Goal: Transaction & Acquisition: Purchase product/service

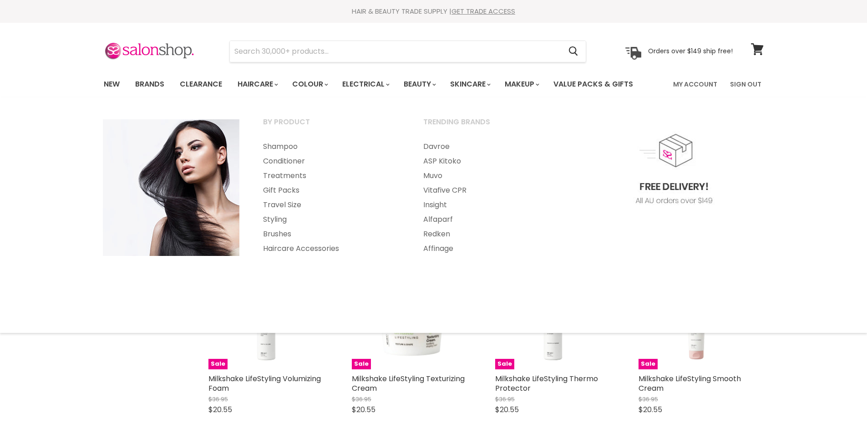
select select "created-descending"
click at [220, 86] on link "Clearance" at bounding box center [201, 84] width 56 height 19
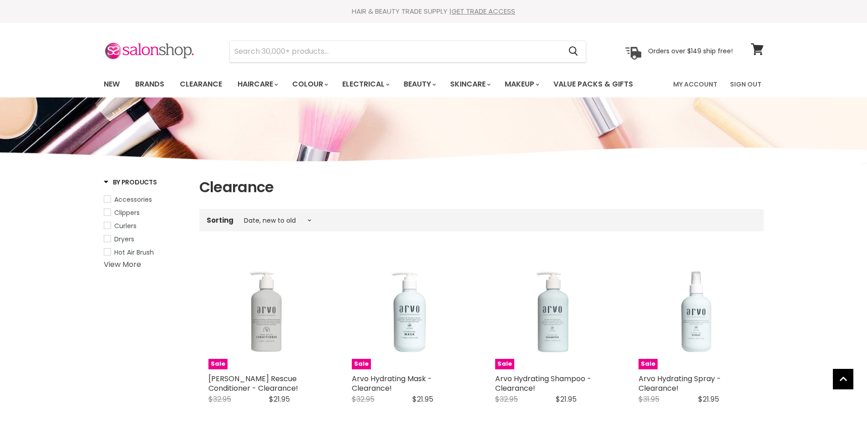
select select "created-descending"
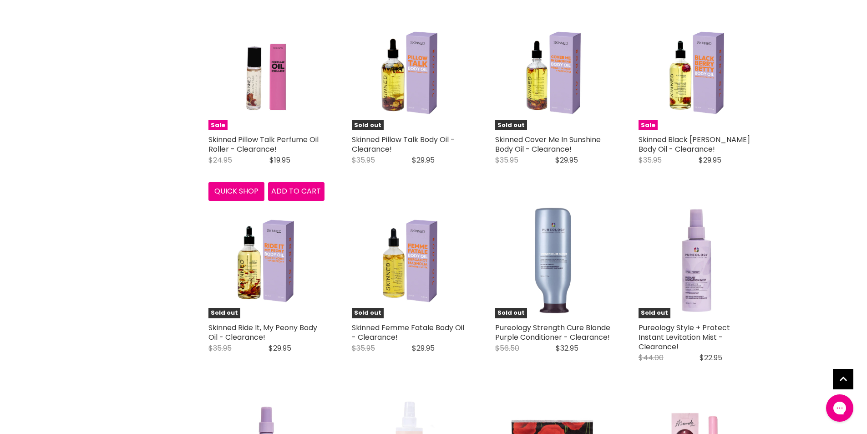
scroll to position [1956, 0]
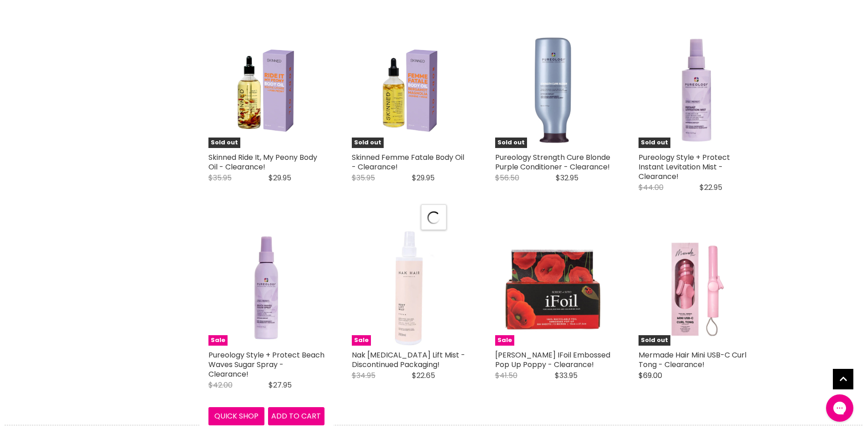
scroll to position [2138, 0]
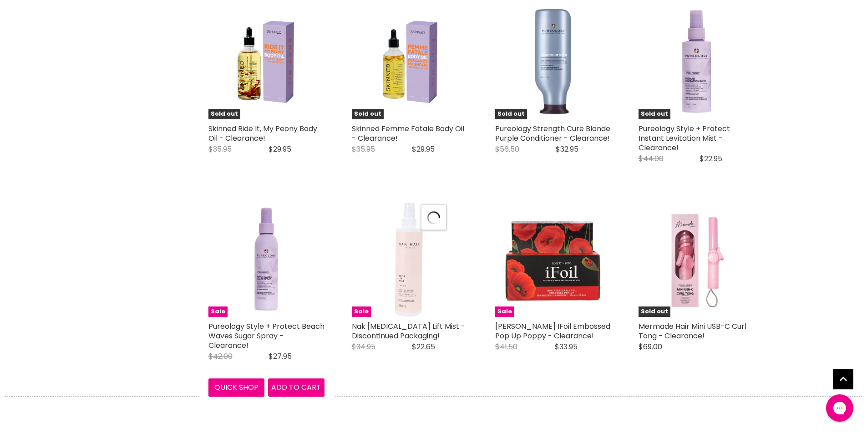
select select "created-descending"
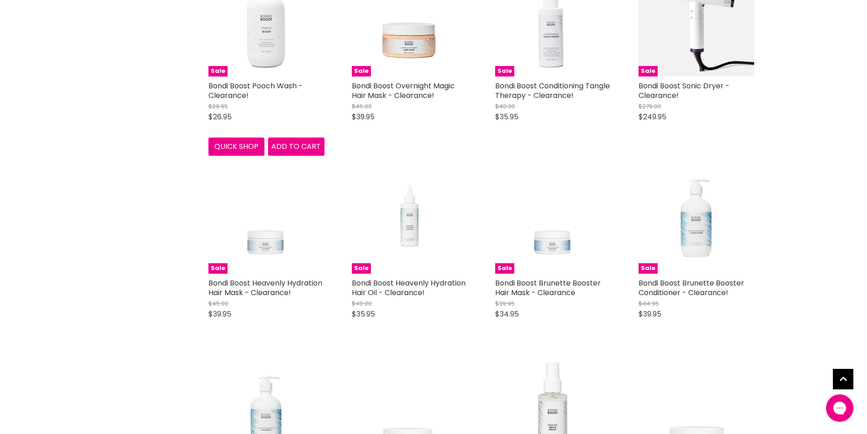
scroll to position [4414, 0]
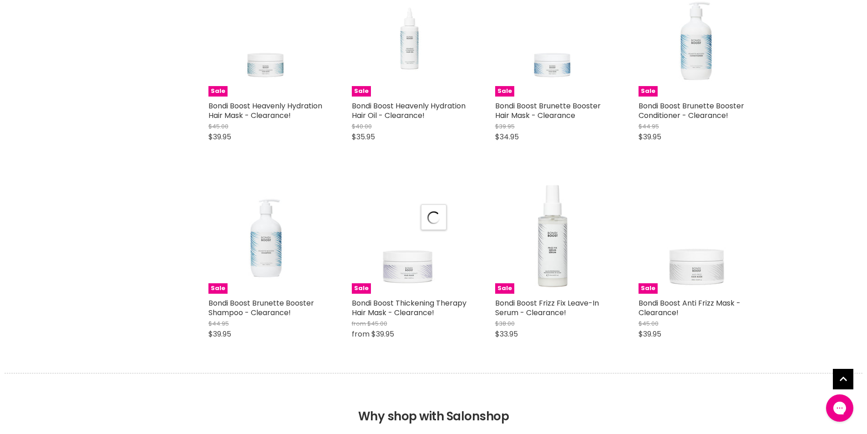
scroll to position [4596, 0]
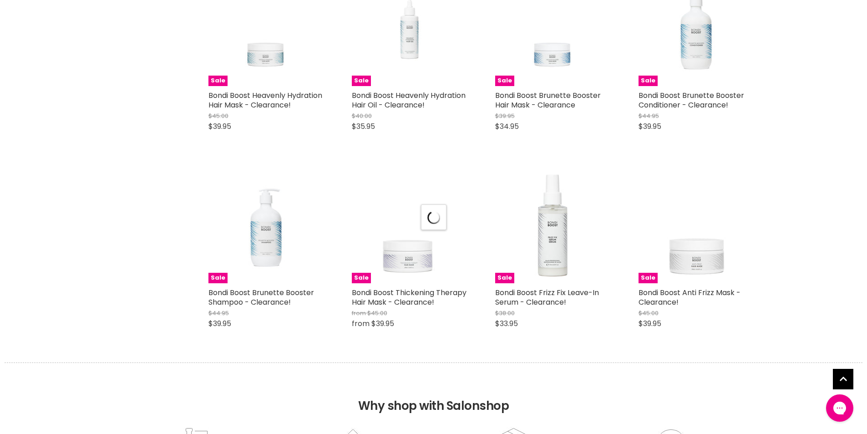
select select "created-descending"
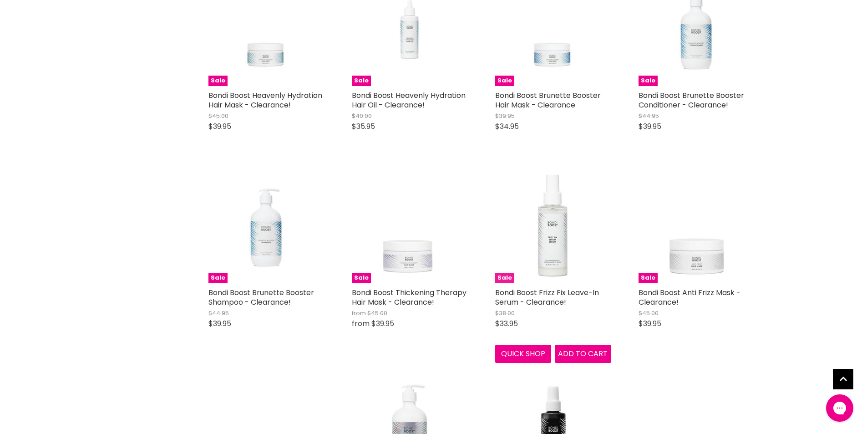
click at [557, 239] on img "Main content" at bounding box center [553, 225] width 116 height 116
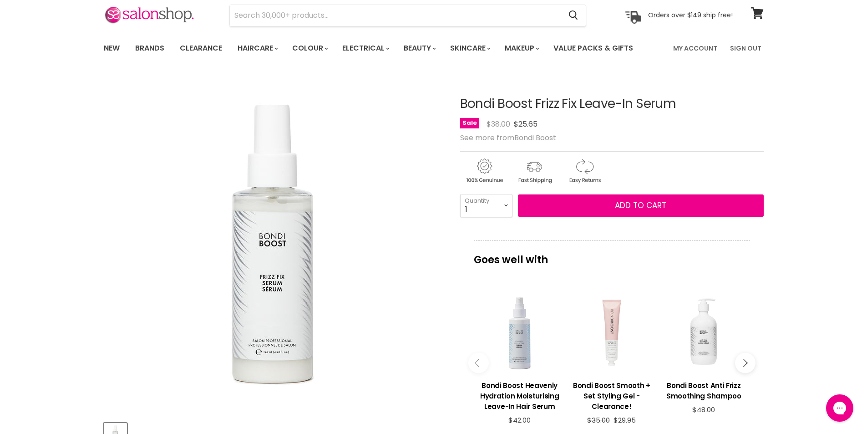
scroll to position [91, 0]
